Goal: Communication & Community: Connect with others

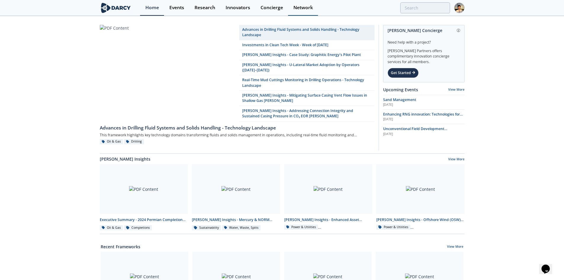
click at [310, 9] on div "Network" at bounding box center [303, 7] width 20 height 5
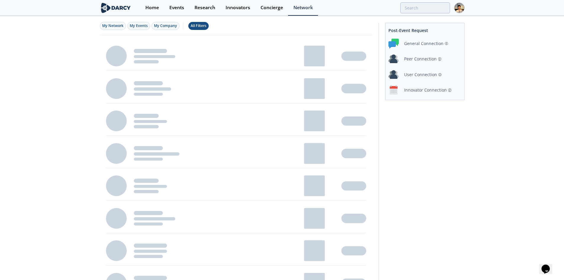
click at [200, 25] on div "All Filters" at bounding box center [199, 25] width 16 height 5
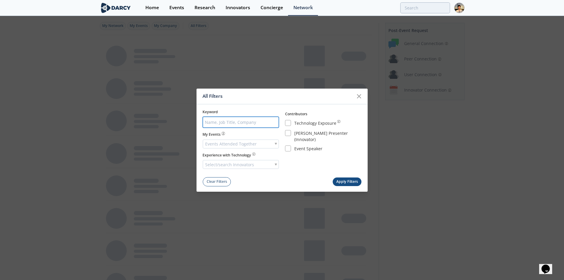
click at [249, 124] on input "search" at bounding box center [241, 122] width 76 height 11
type input "rahul"
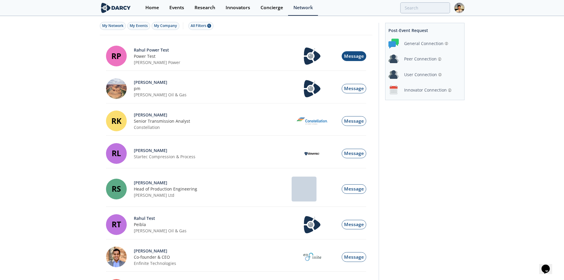
click at [349, 56] on span "Message" at bounding box center [354, 56] width 20 height 7
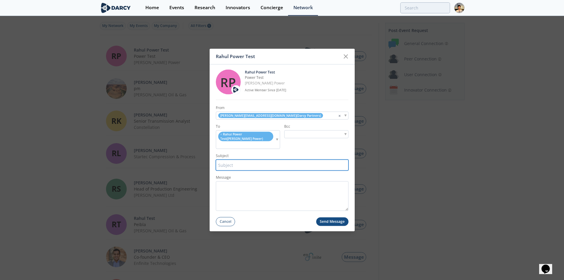
click at [251, 160] on input "Subject" at bounding box center [282, 165] width 133 height 11
type input "test"
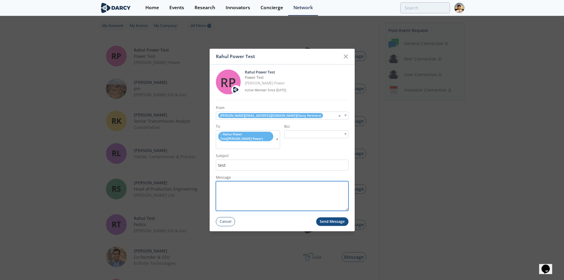
click at [248, 181] on textarea "Message" at bounding box center [282, 196] width 133 height 30
type textarea "test"
click at [344, 220] on button "Send Message" at bounding box center [332, 221] width 32 height 9
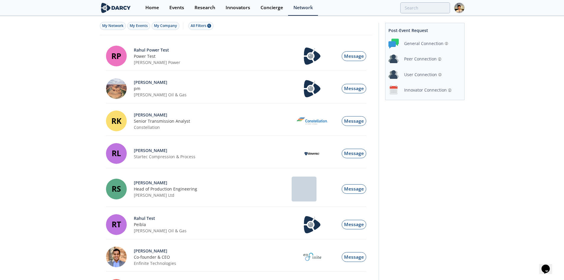
click at [461, 9] on img at bounding box center [459, 8] width 10 height 10
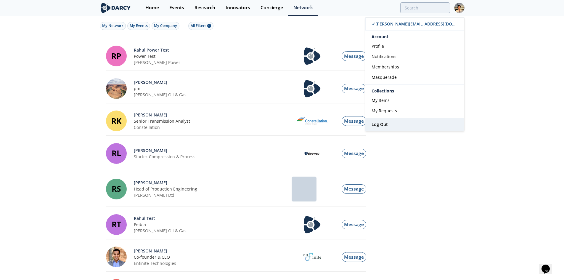
click at [391, 127] on link "Log Out" at bounding box center [414, 124] width 99 height 12
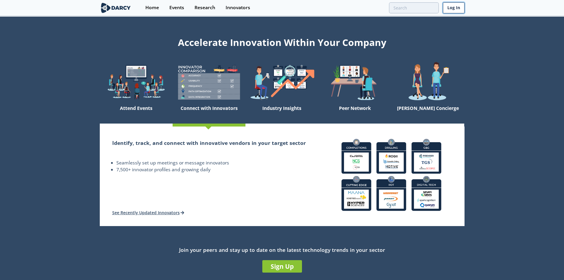
click at [458, 6] on link "Log In" at bounding box center [454, 7] width 22 height 11
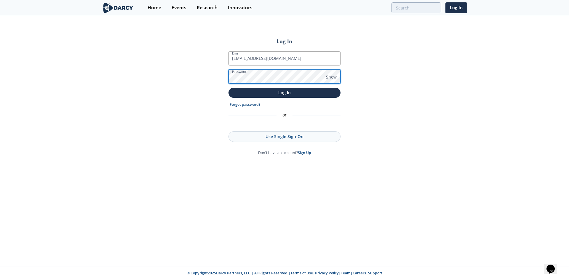
click at [228, 88] on button "Log In" at bounding box center [284, 93] width 112 height 10
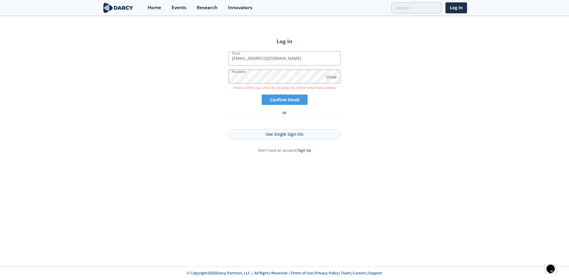
click at [170, 78] on div "Log In Email [PERSON_NAME][EMAIL_ADDRESS][DOMAIN_NAME] Password Show Please con…" at bounding box center [284, 141] width 569 height 249
click at [249, 57] on input "[EMAIL_ADDRESS][DOMAIN_NAME]" at bounding box center [284, 58] width 112 height 14
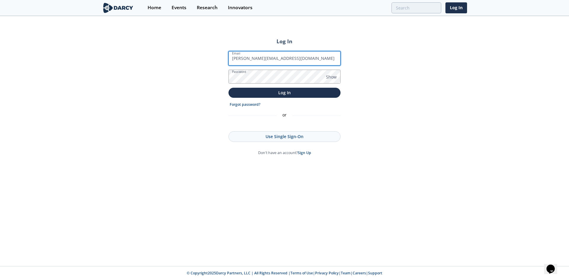
type input "[PERSON_NAME][EMAIL_ADDRESS][DOMAIN_NAME]"
click at [228, 88] on button "Log In" at bounding box center [284, 93] width 112 height 10
